Goal: Task Accomplishment & Management: Use online tool/utility

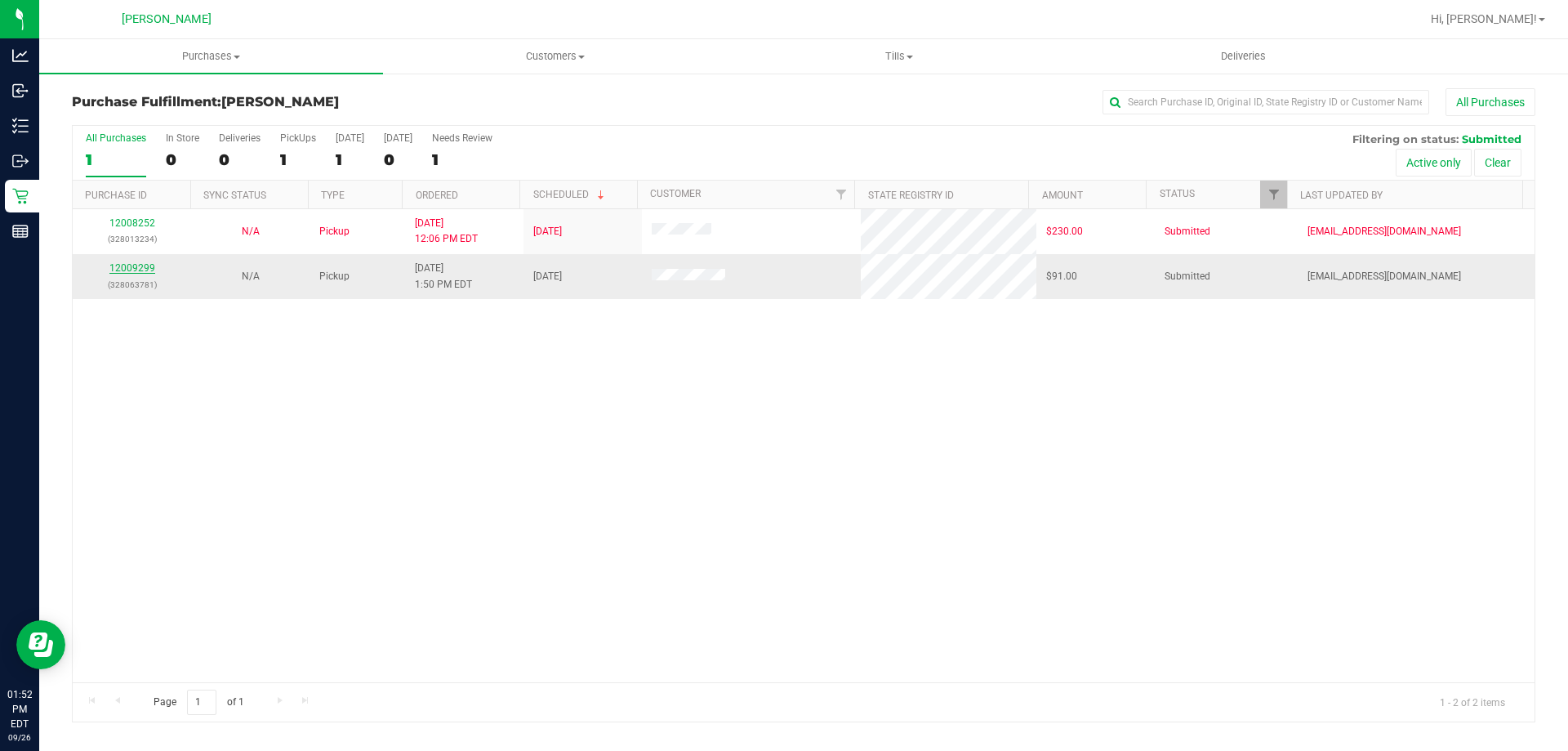
click at [128, 263] on link "12009299" at bounding box center [132, 268] width 45 height 12
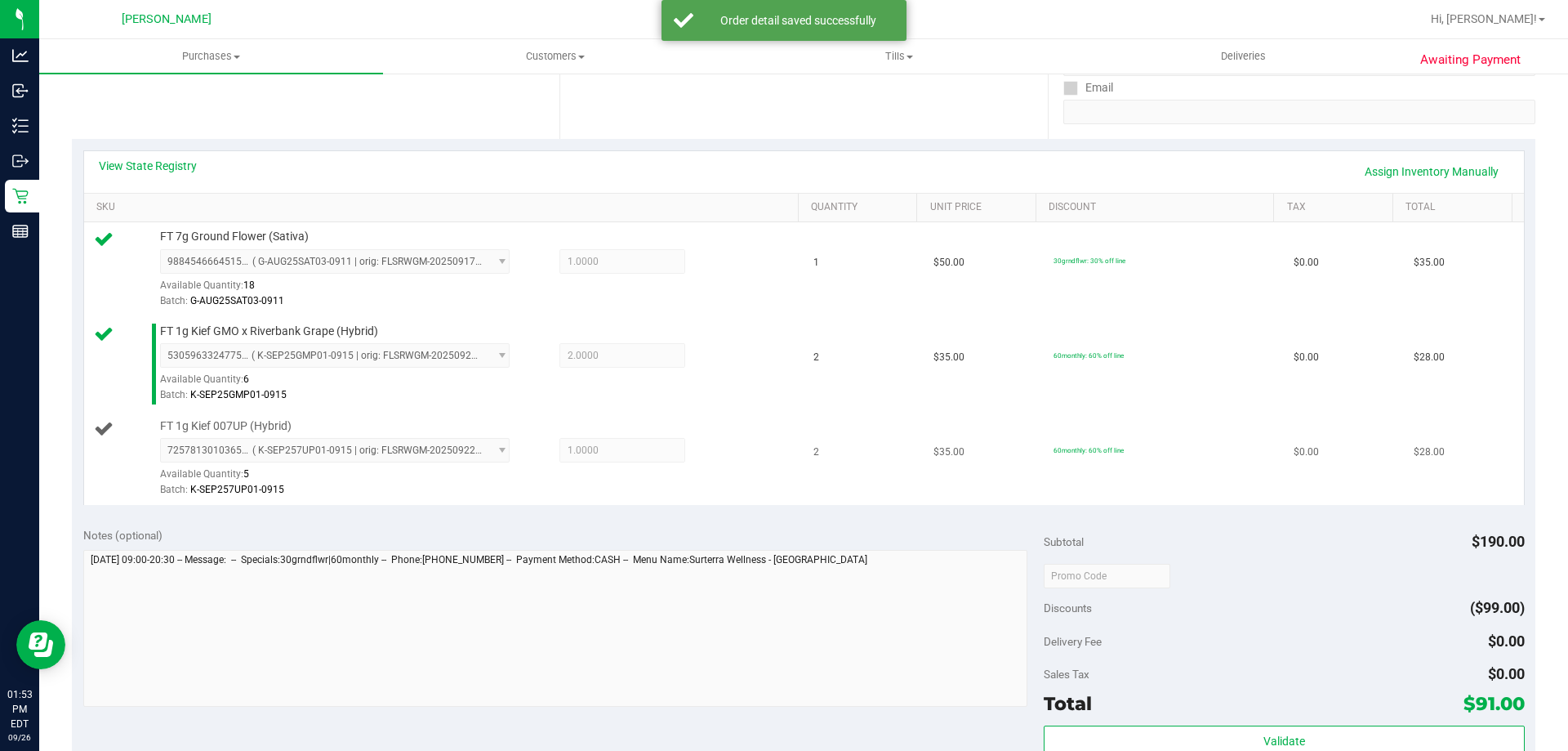
scroll to position [408, 0]
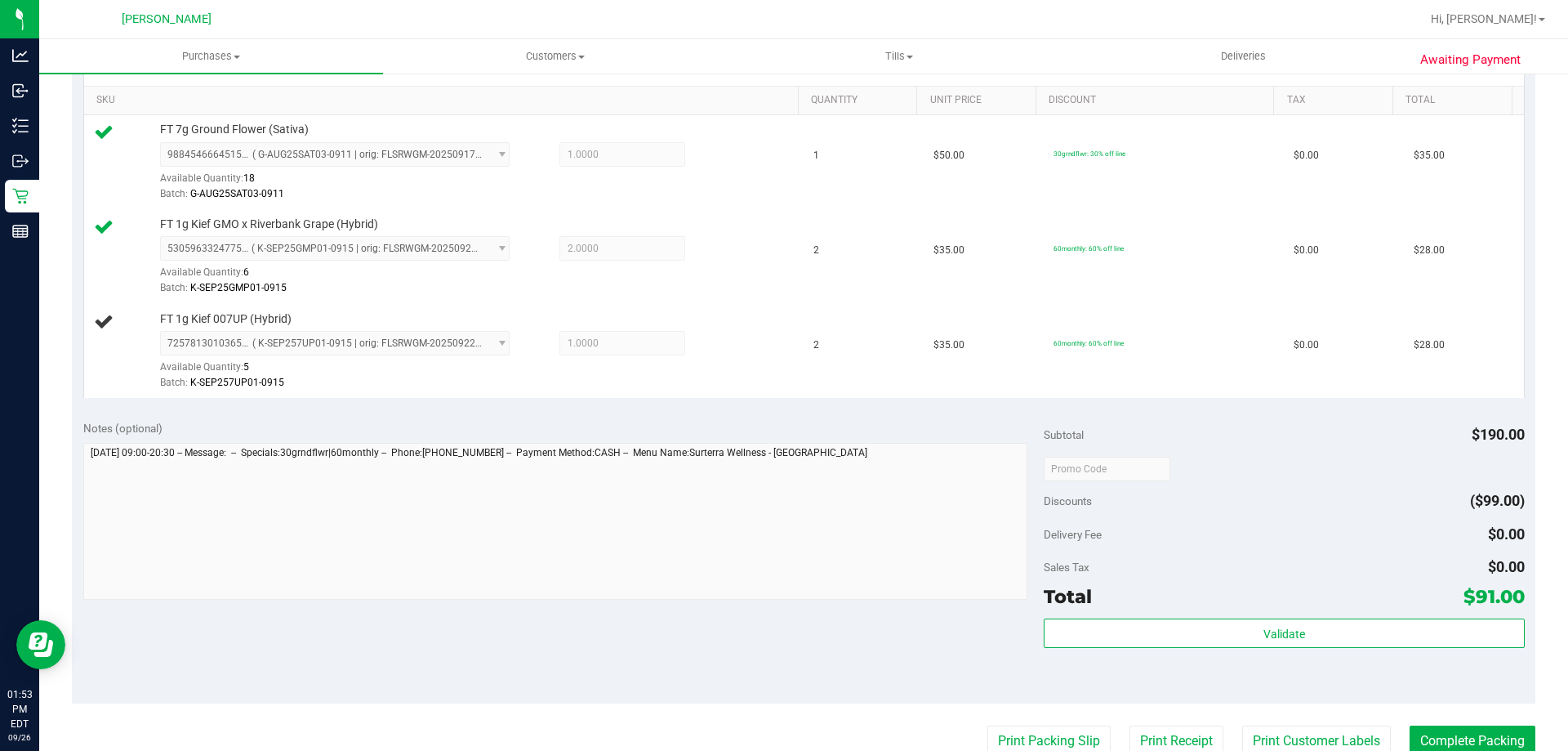
click at [717, 401] on div "View State Registry Assign Inventory Manually SKU Quantity Unit Price Discount …" at bounding box center [803, 221] width 1463 height 377
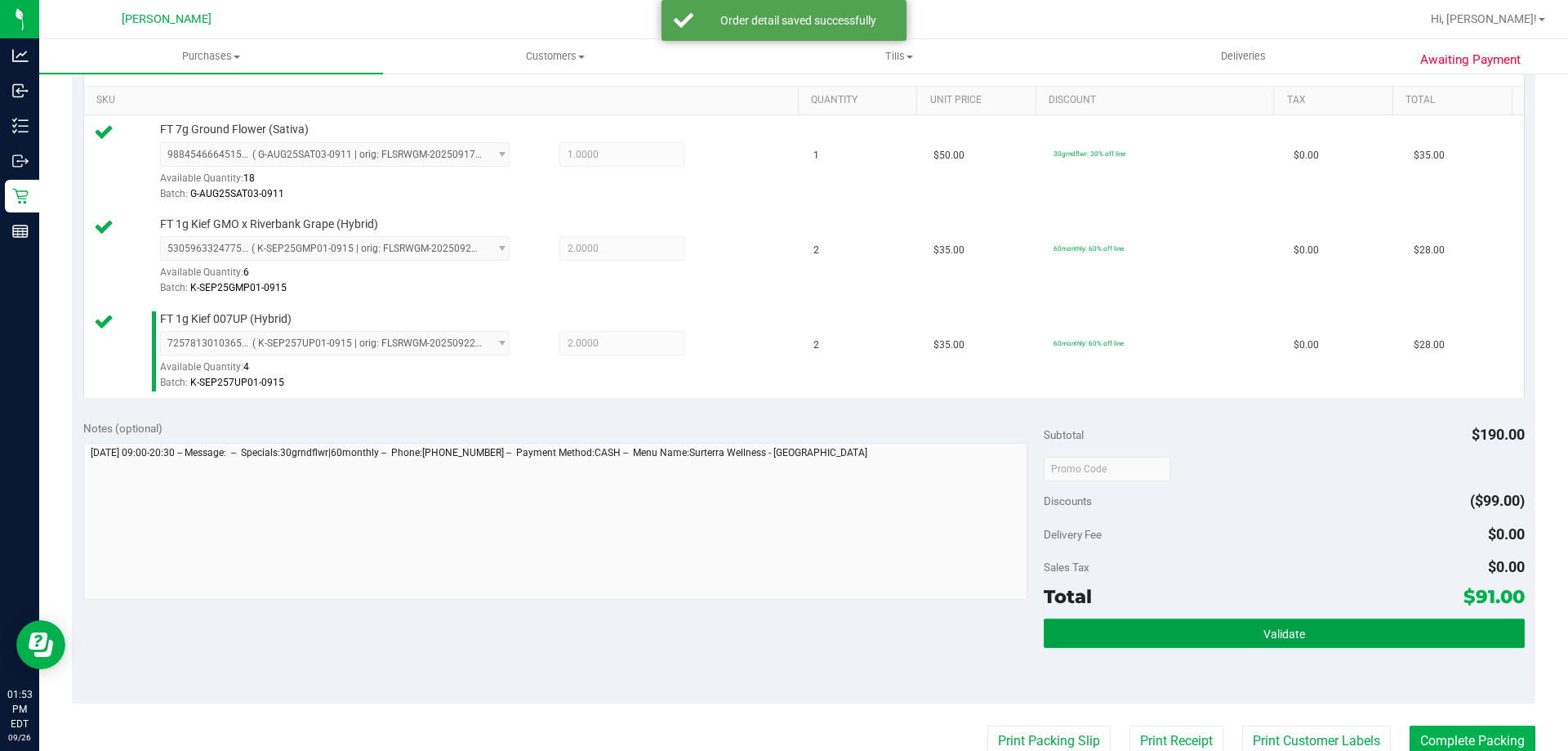
click at [781, 629] on button "Validate" at bounding box center [1284, 633] width 480 height 29
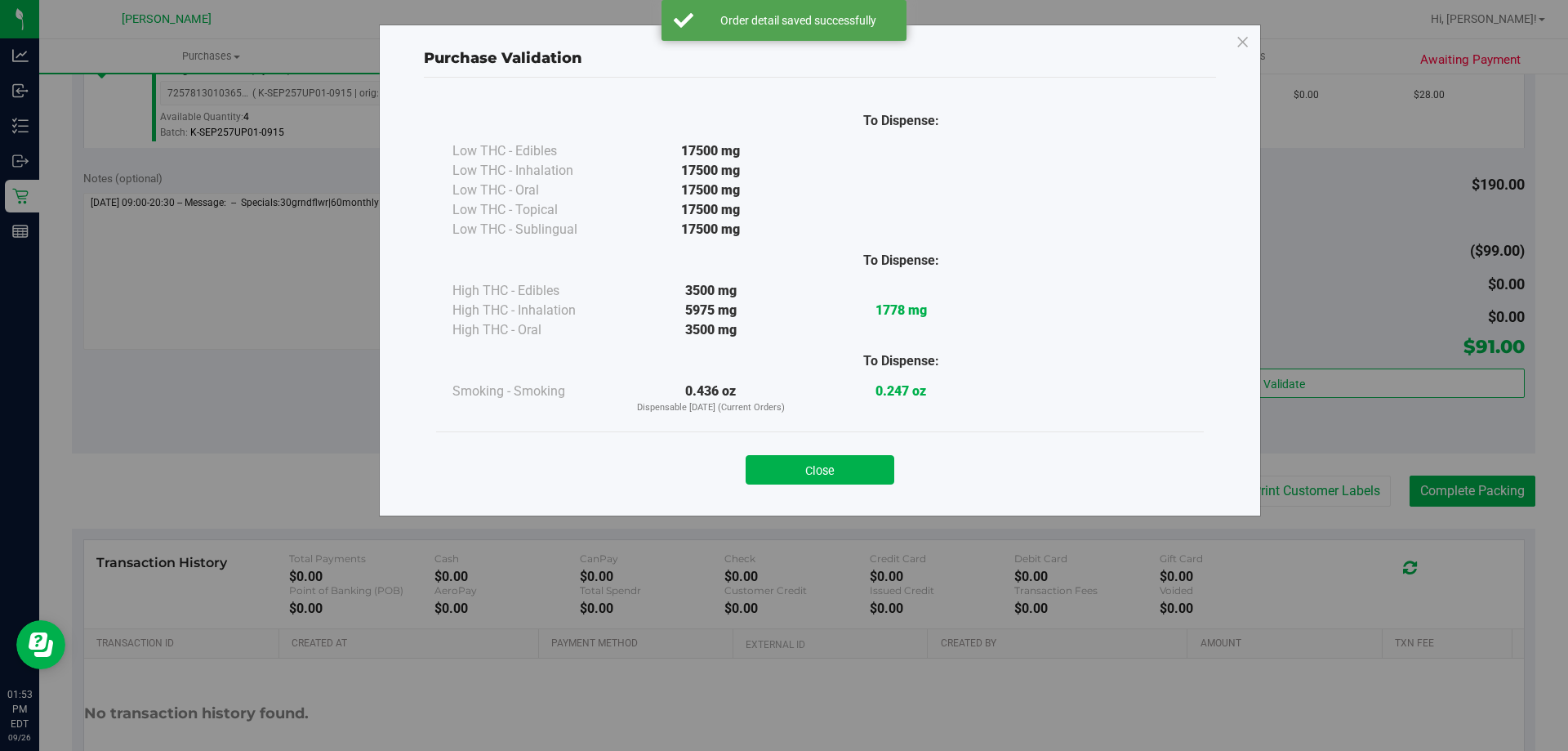
scroll to position [736, 0]
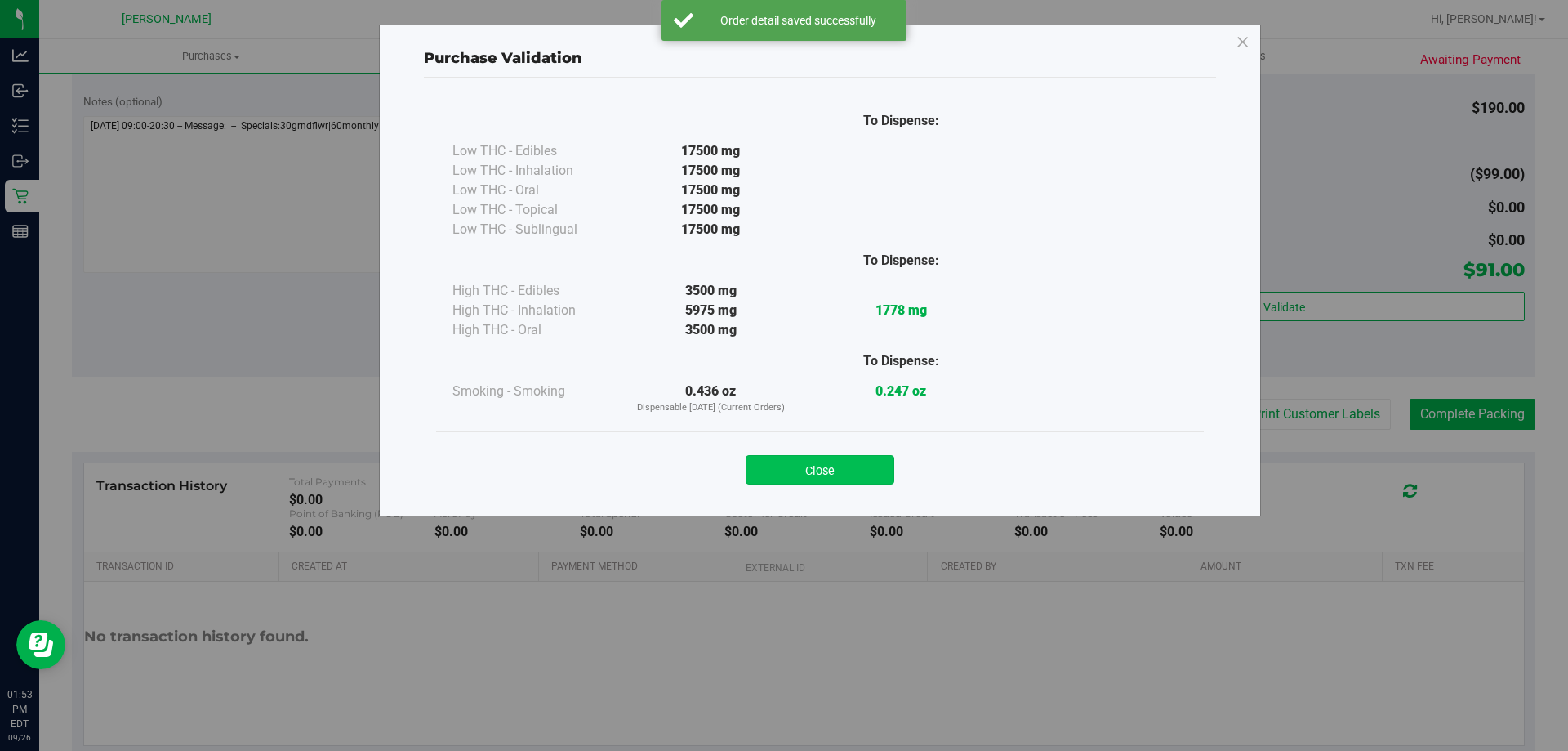
click at [781, 457] on button "Close" at bounding box center [821, 469] width 149 height 29
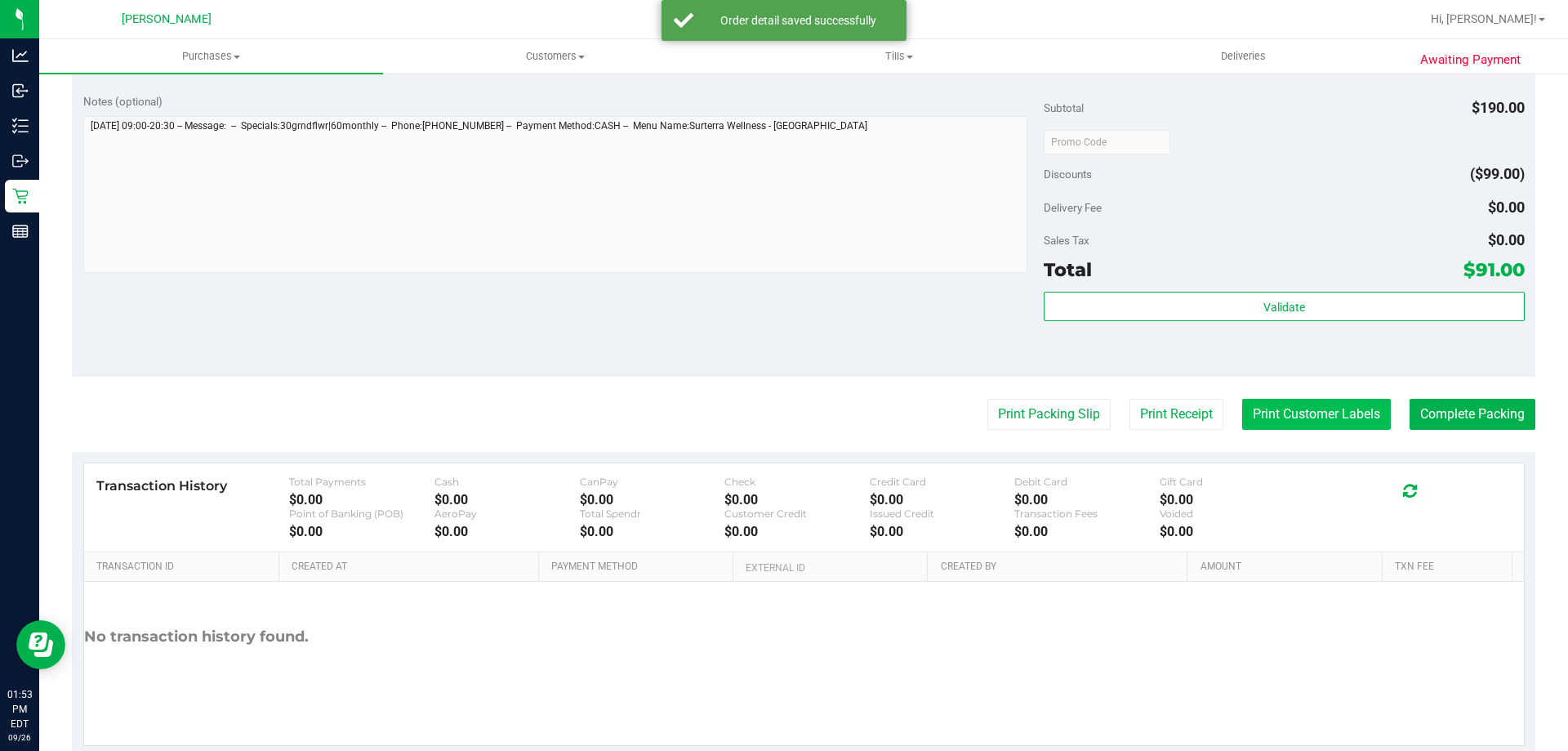
click at [781, 422] on button "Print Customer Labels" at bounding box center [1317, 414] width 149 height 31
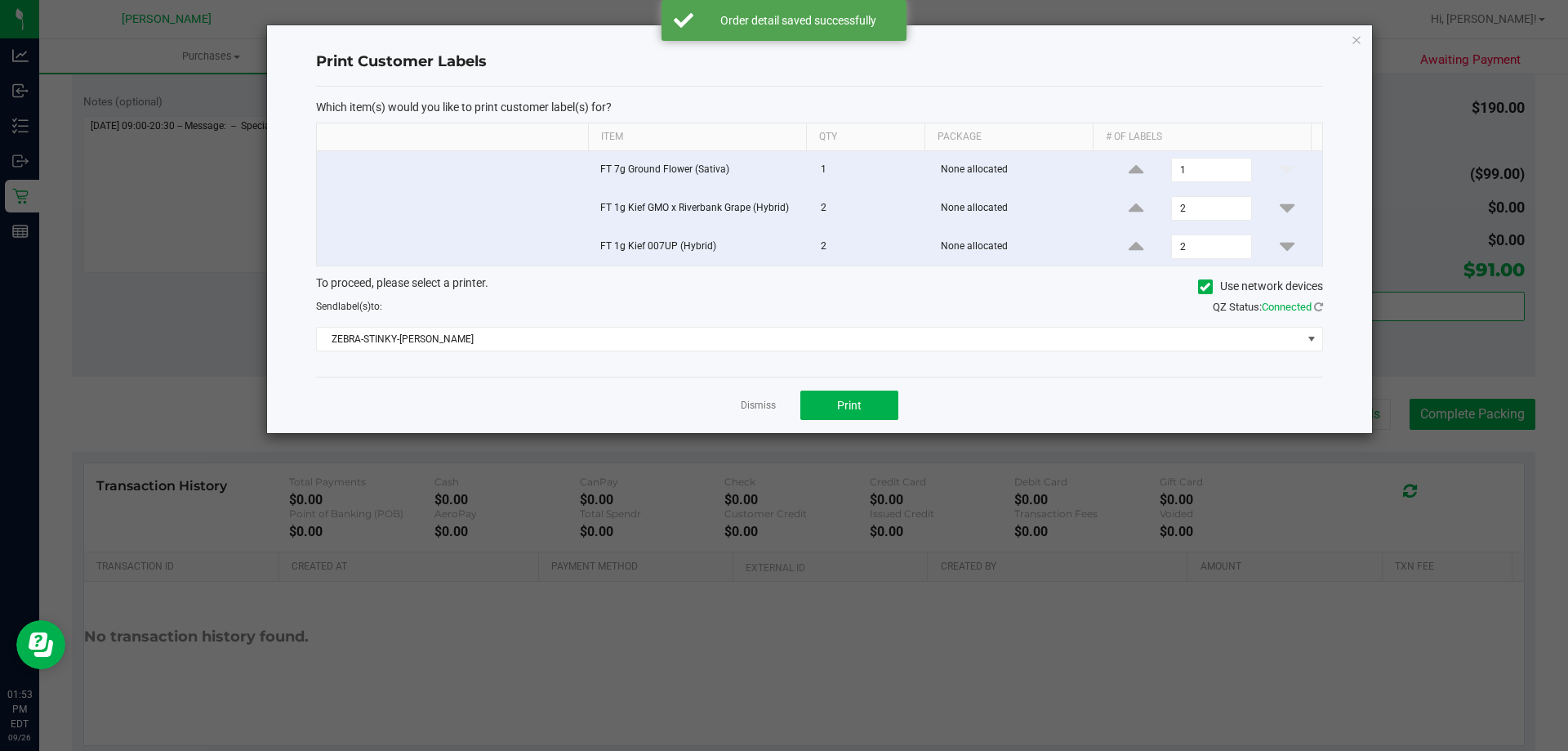
click at [781, 383] on div "Dismiss Print" at bounding box center [820, 405] width 1008 height 56
click at [781, 396] on button "Print" at bounding box center [849, 405] width 98 height 29
click at [756, 407] on link "Dismiss" at bounding box center [758, 406] width 35 height 14
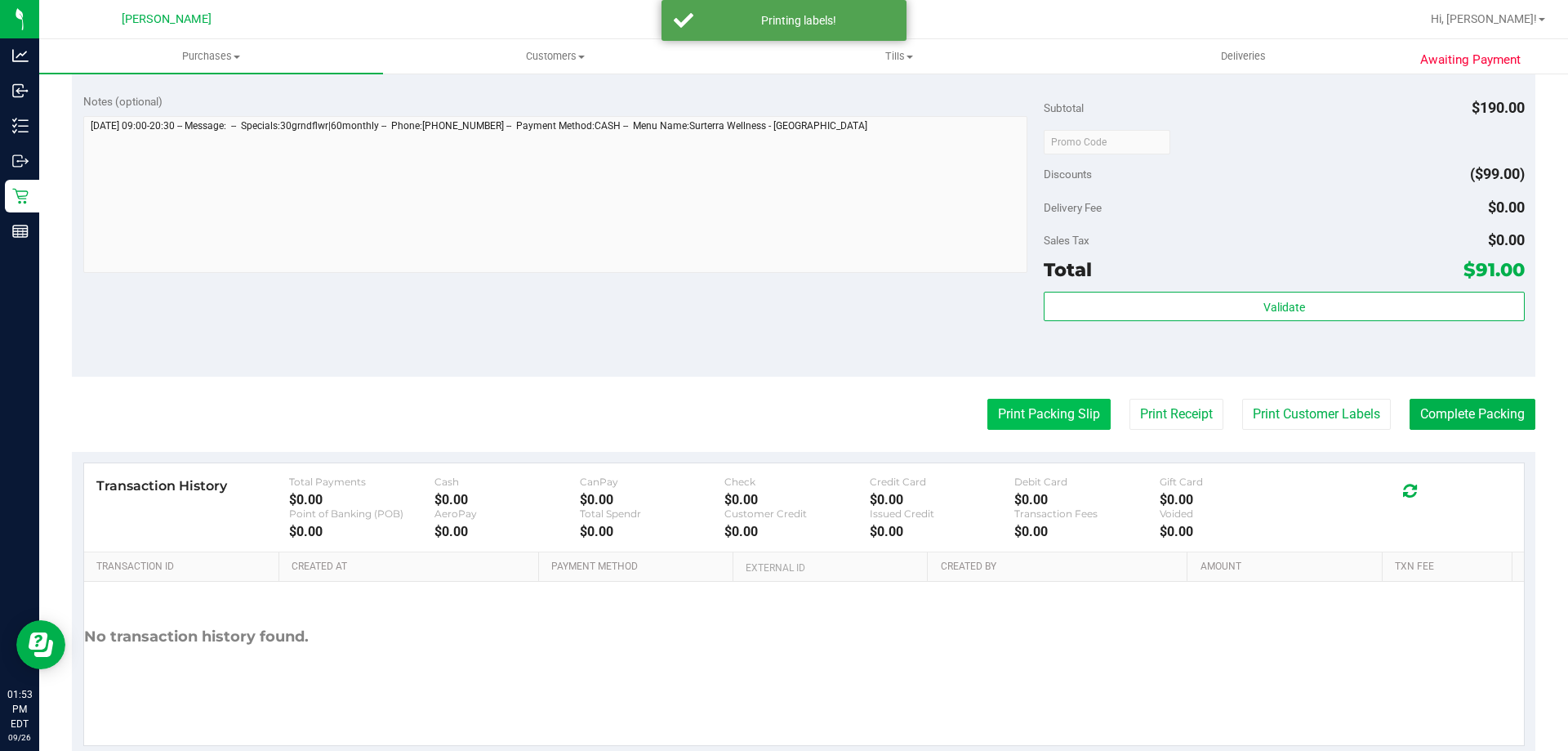
click at [781, 423] on button "Print Packing Slip" at bounding box center [1048, 414] width 123 height 31
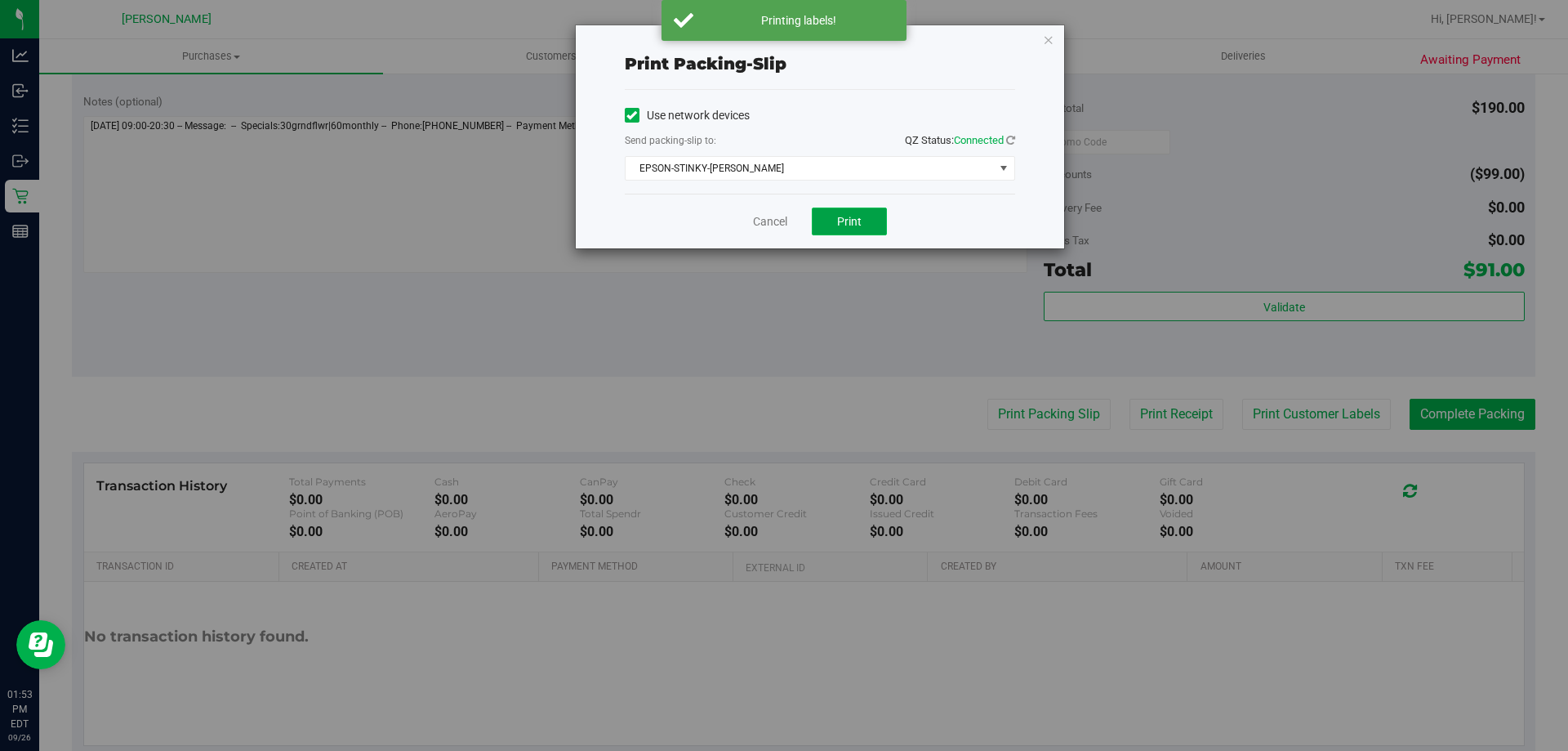
click at [781, 215] on span "Print" at bounding box center [849, 222] width 24 height 14
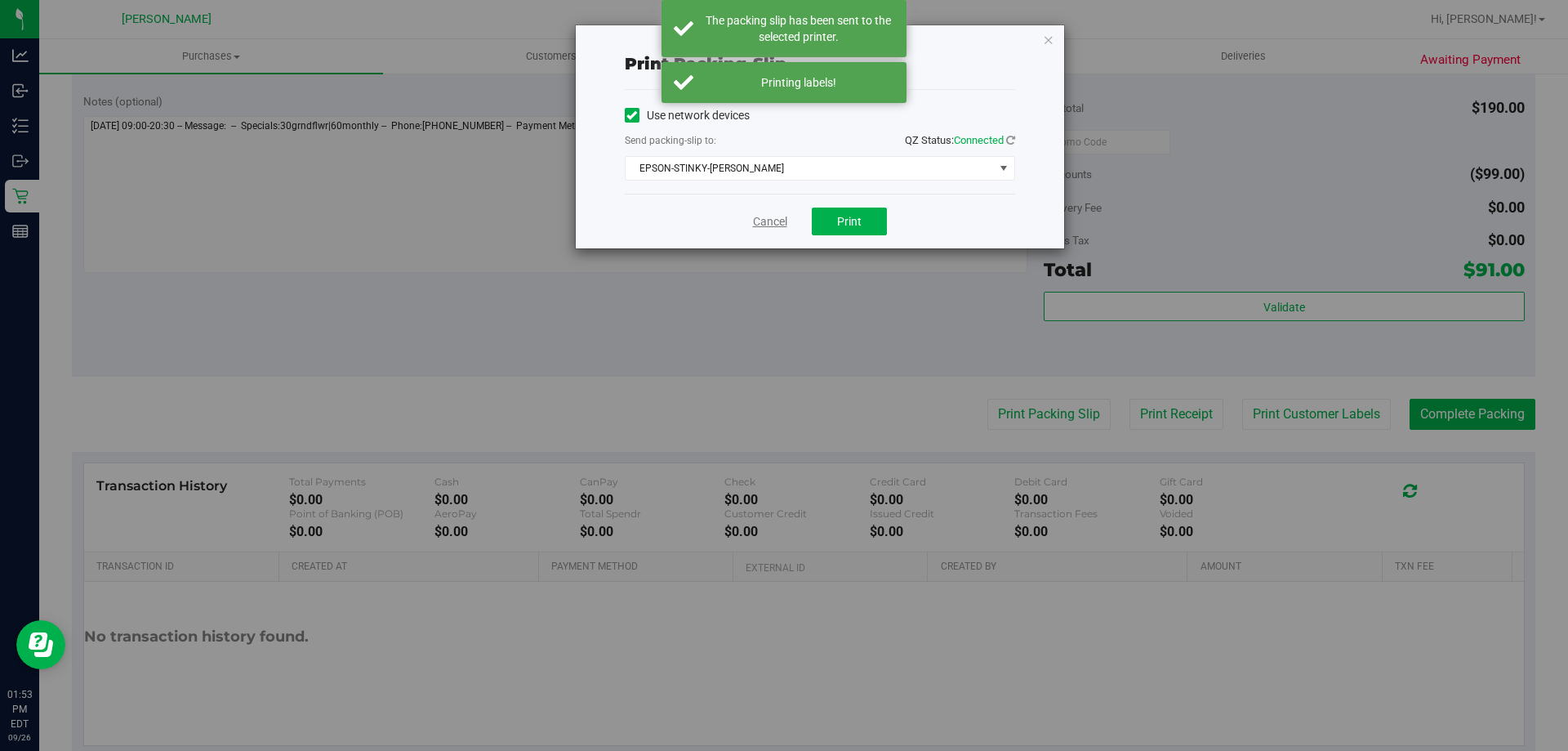
click at [762, 222] on link "Cancel" at bounding box center [769, 222] width 34 height 17
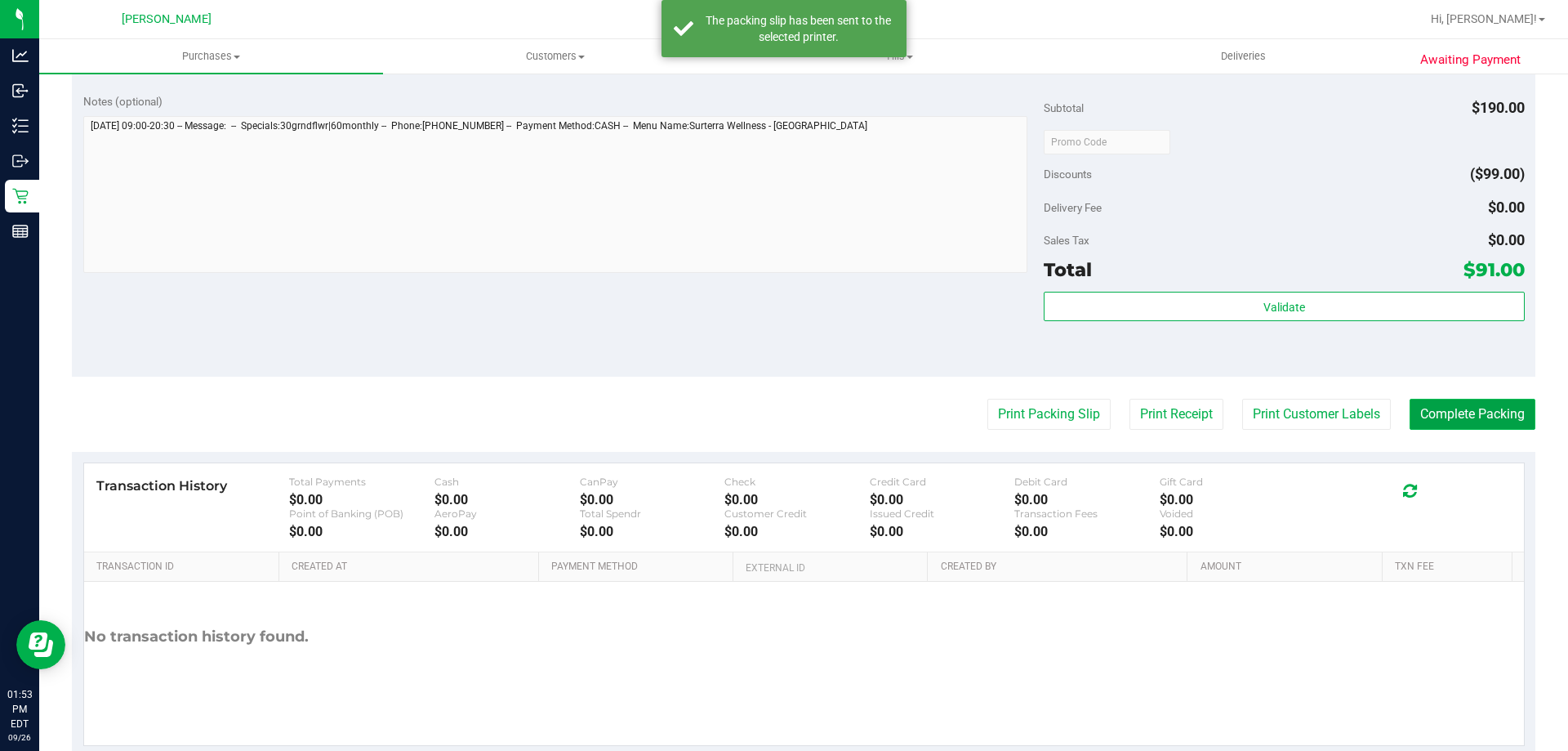
click at [781, 415] on button "Complete Packing" at bounding box center [1473, 414] width 126 height 31
